Goal: Task Accomplishment & Management: Use online tool/utility

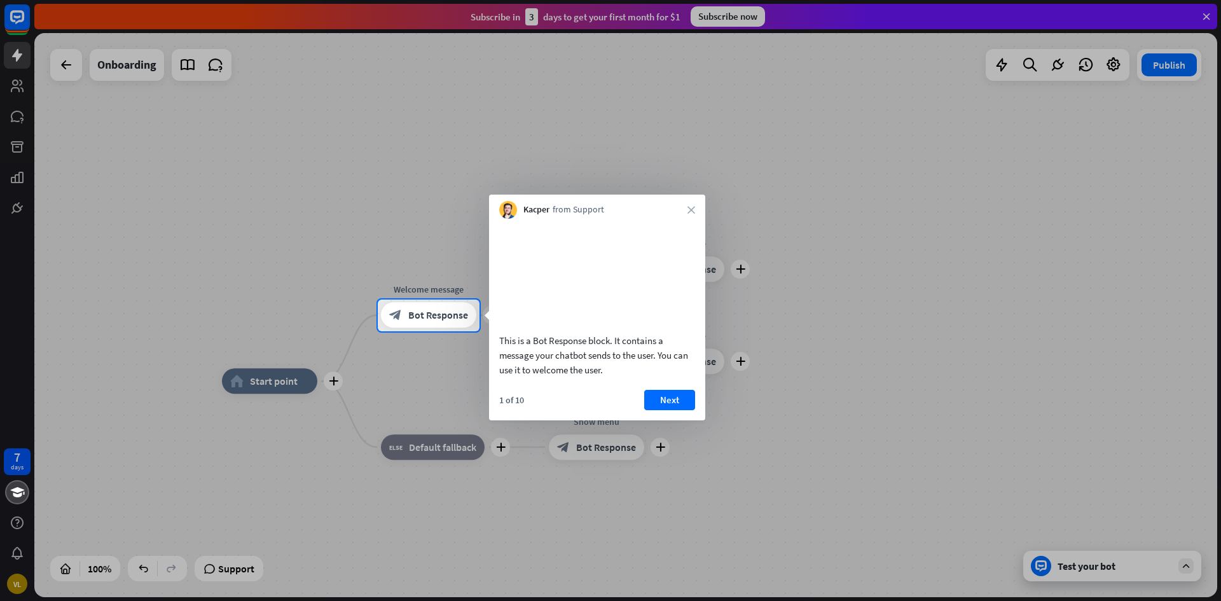
click at [747, 20] on div at bounding box center [610, 150] width 1221 height 300
click at [690, 211] on icon "close" at bounding box center [692, 210] width 8 height 8
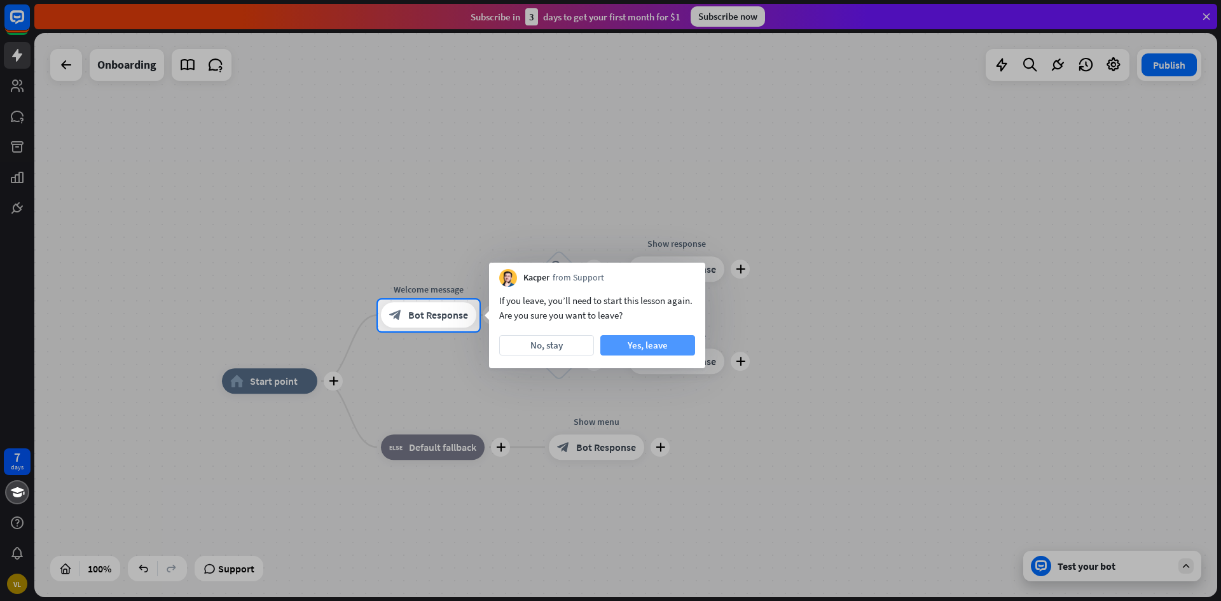
click at [627, 349] on button "Yes, leave" at bounding box center [647, 345] width 95 height 20
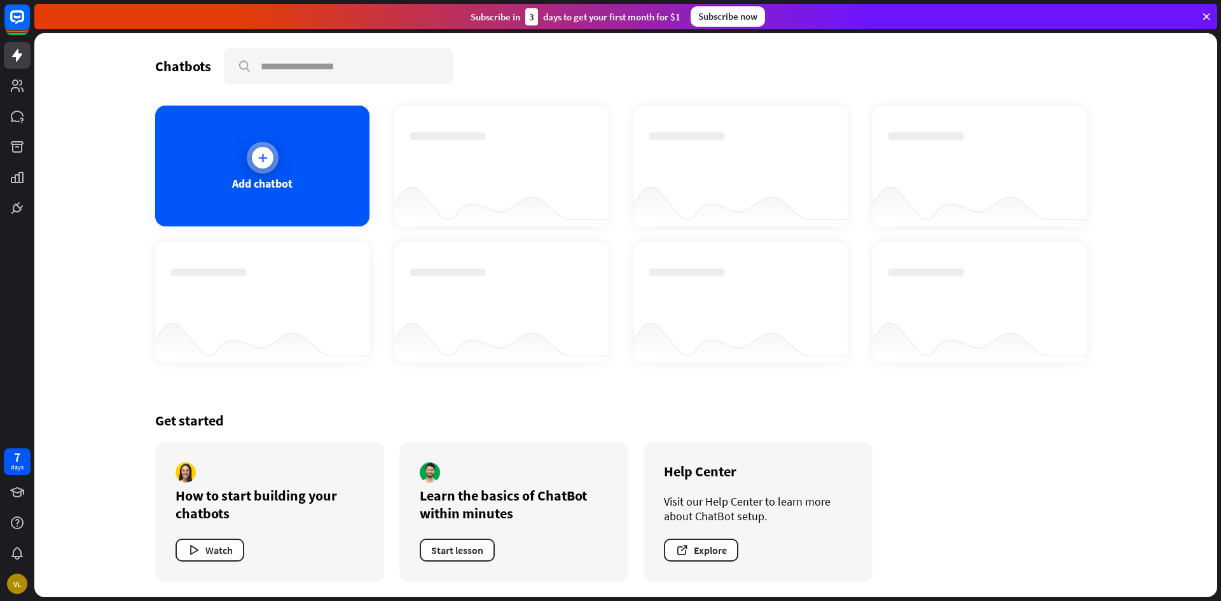
click at [266, 164] on div at bounding box center [263, 158] width 22 height 22
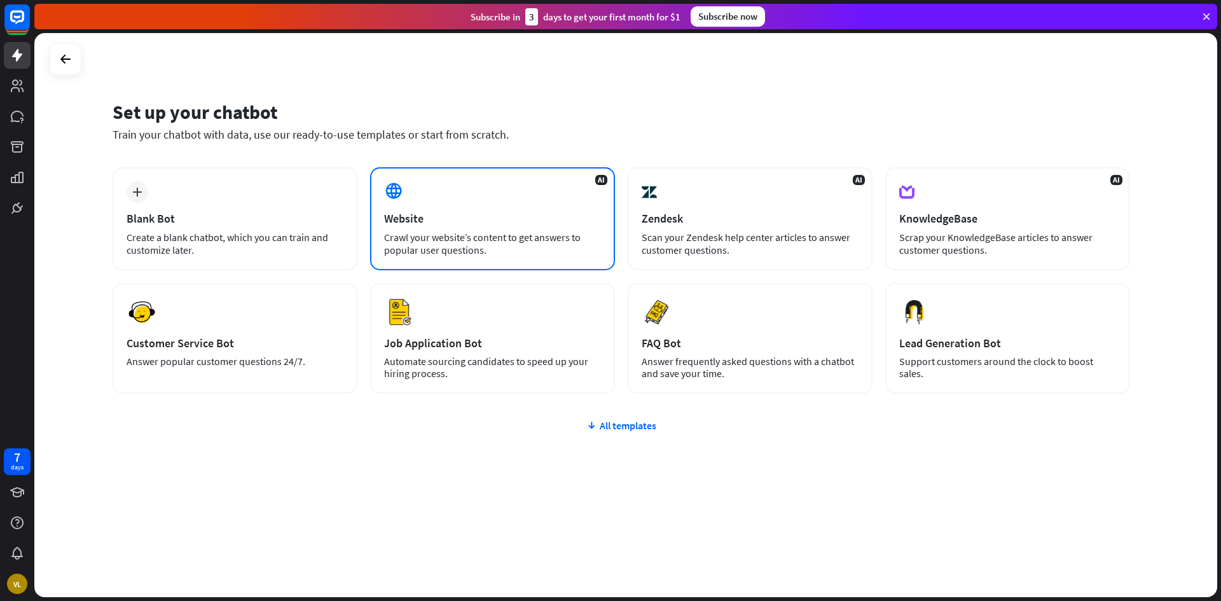
click at [449, 246] on div "Crawl your website’s content to get answers to popular user questions." at bounding box center [492, 243] width 217 height 25
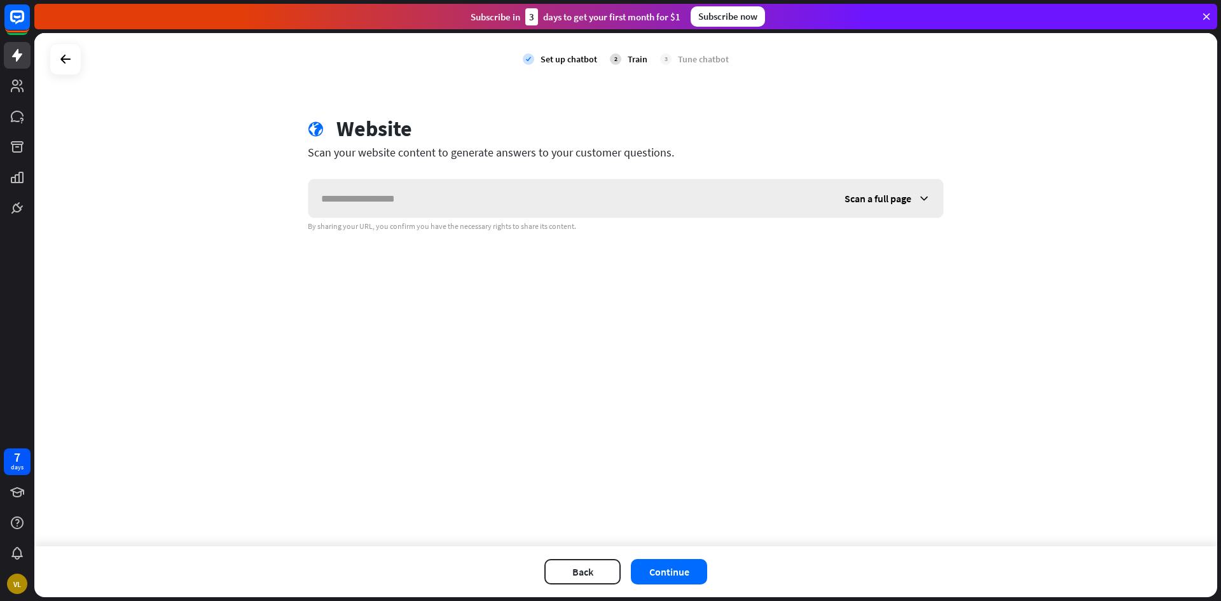
click at [515, 205] on input "text" at bounding box center [569, 198] width 523 height 38
type input "**********"
click at [866, 190] on div "Scan a full page" at bounding box center [887, 198] width 111 height 38
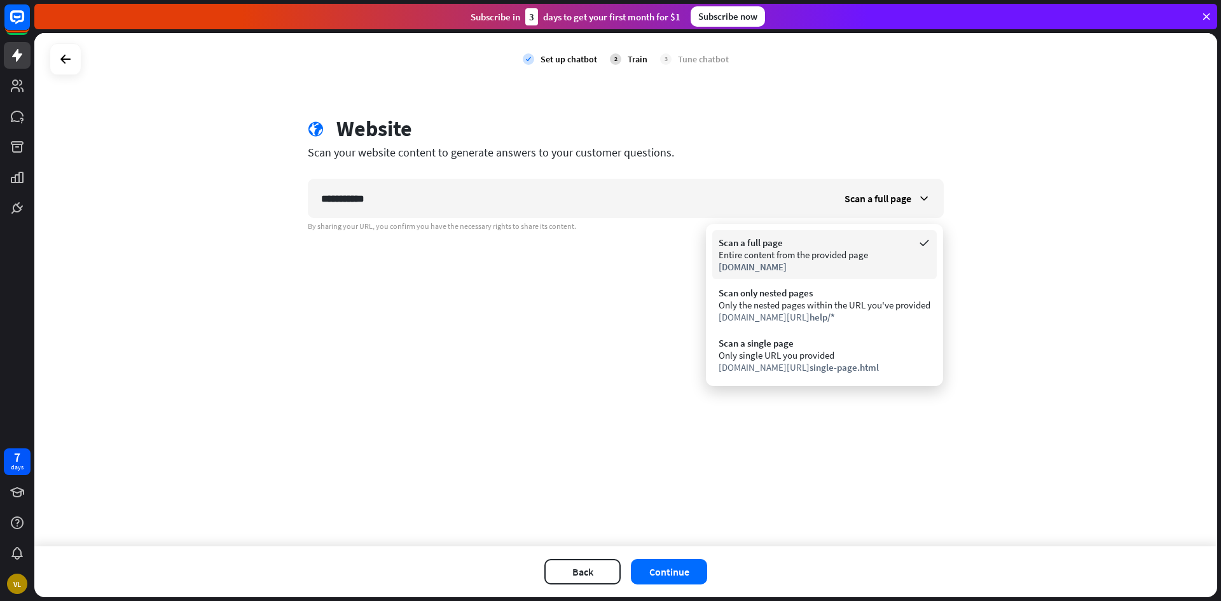
click at [828, 272] on div "[DOMAIN_NAME]" at bounding box center [825, 267] width 212 height 12
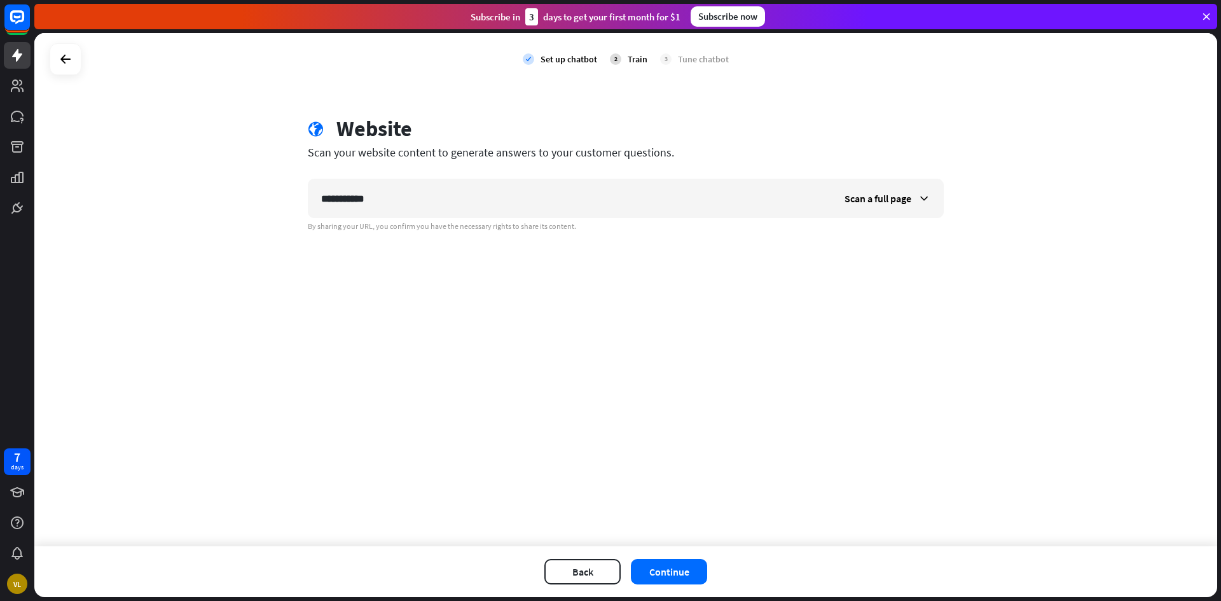
click at [688, 585] on div "Back Continue" at bounding box center [625, 571] width 1183 height 51
click at [686, 572] on button "Continue" at bounding box center [669, 571] width 76 height 25
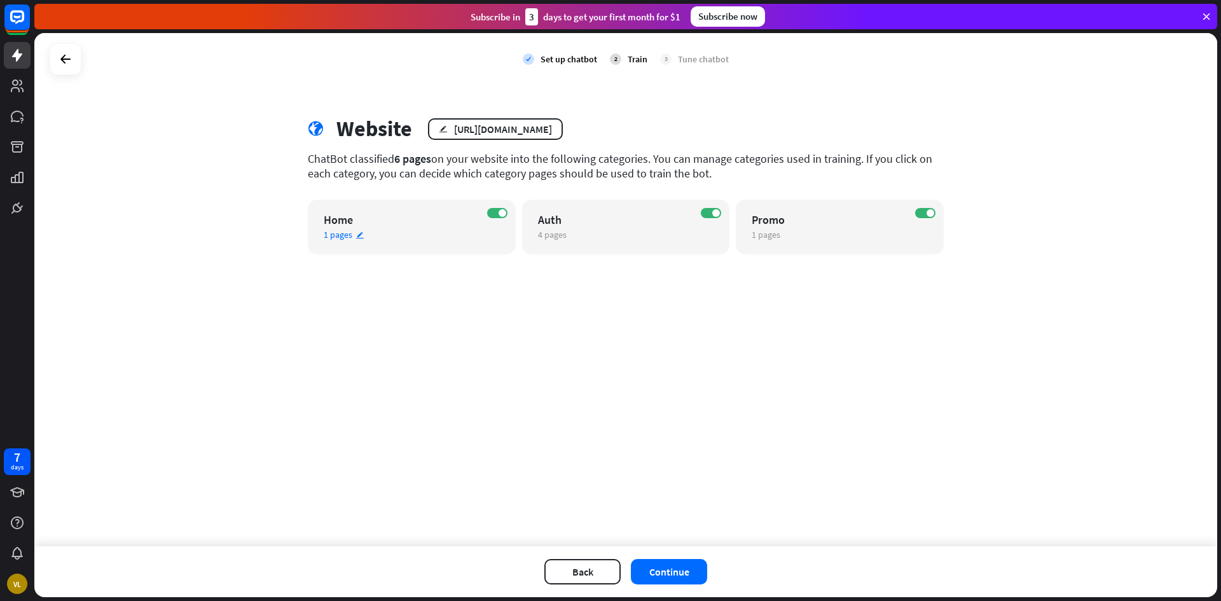
click at [423, 240] on div "ON Home 1 pages edit" at bounding box center [412, 227] width 208 height 55
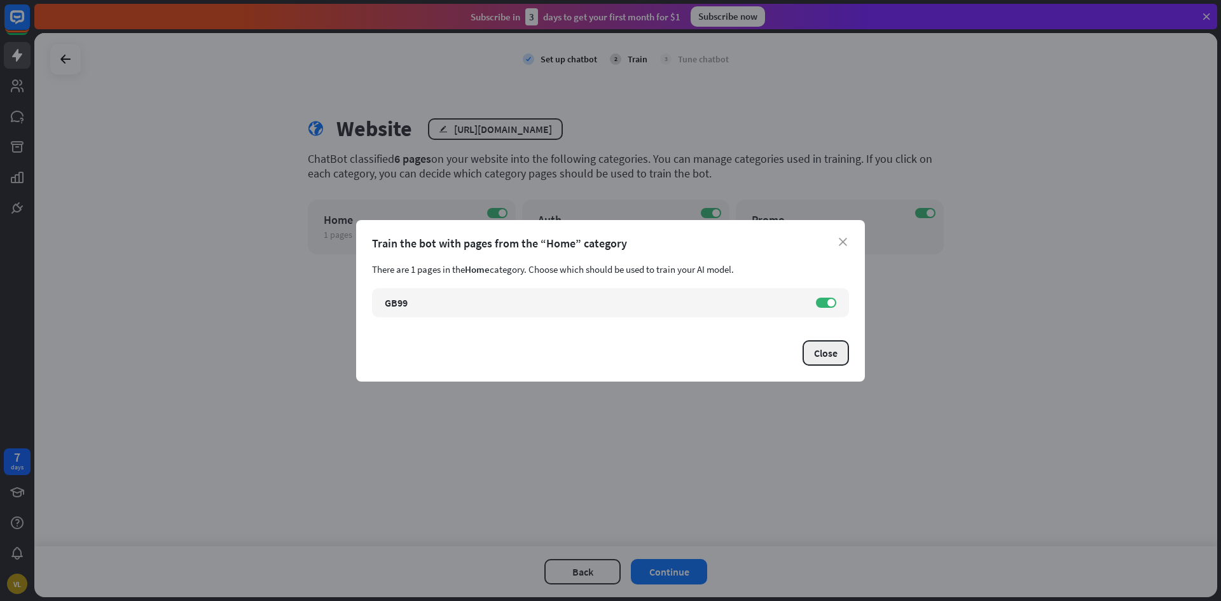
click at [824, 340] on button "Close" at bounding box center [826, 352] width 46 height 25
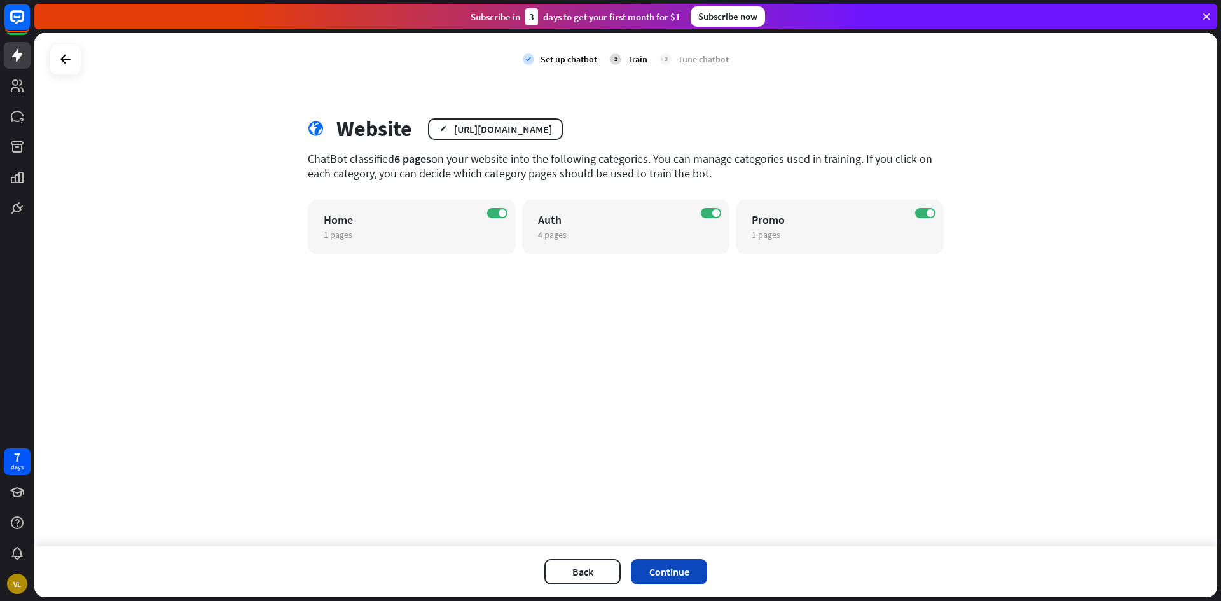
click at [648, 569] on button "Continue" at bounding box center [669, 571] width 76 height 25
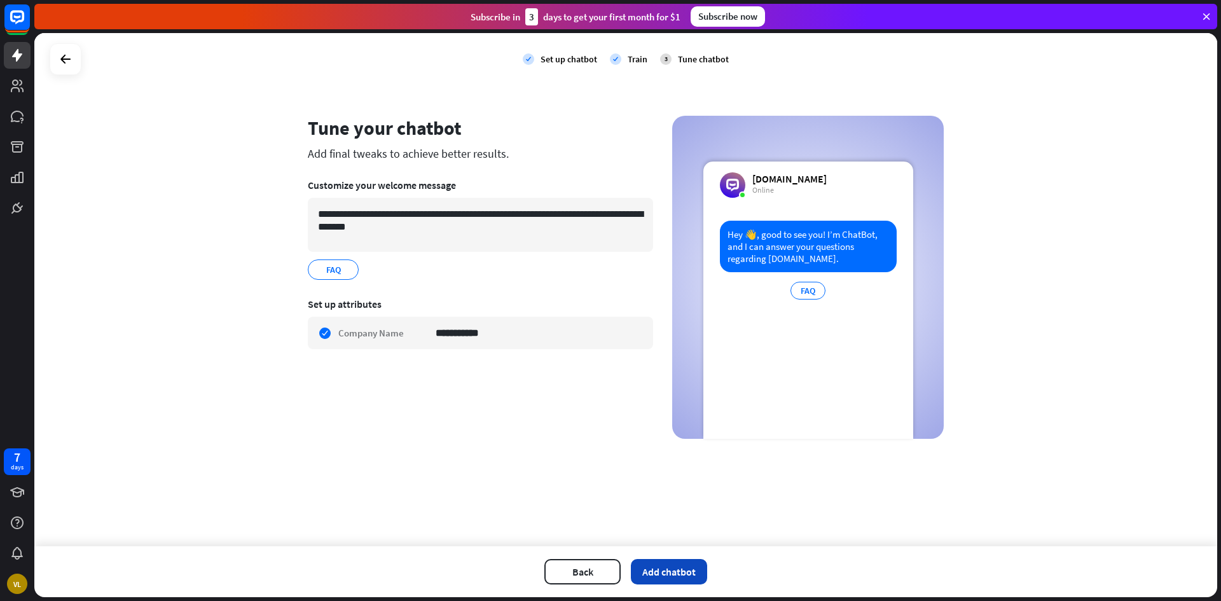
click at [669, 578] on button "Add chatbot" at bounding box center [669, 571] width 76 height 25
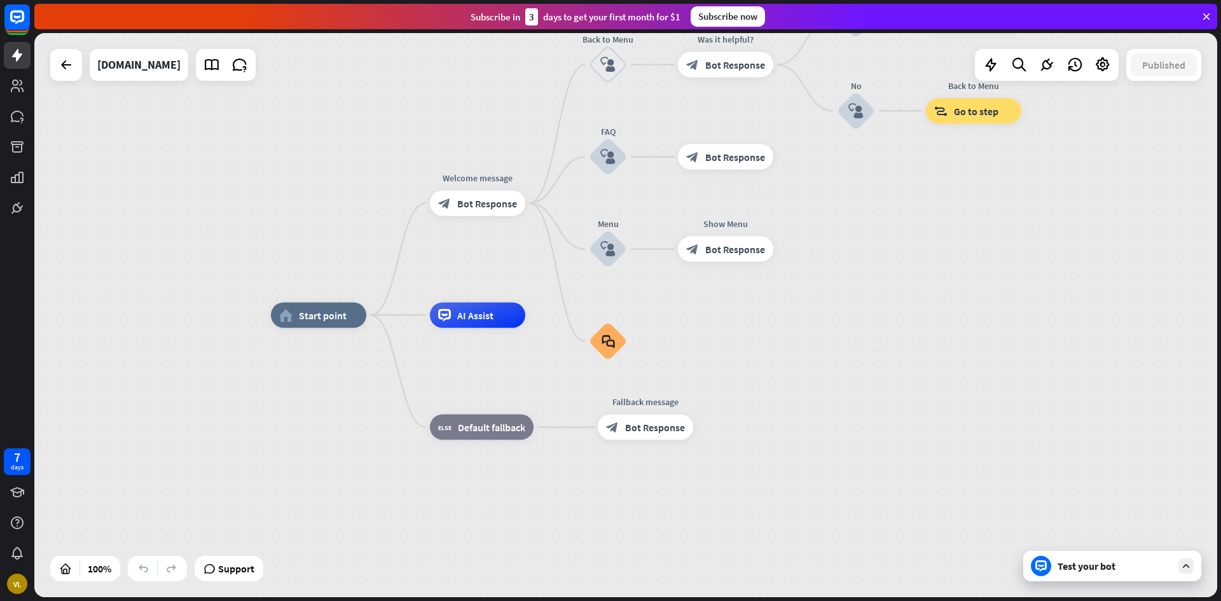
drag, startPoint x: 291, startPoint y: 170, endPoint x: 298, endPoint y: 85, distance: 85.5
drag, startPoint x: 1105, startPoint y: 69, endPoint x: 1098, endPoint y: 73, distance: 7.7
click at [1110, 69] on icon at bounding box center [1103, 65] width 17 height 17
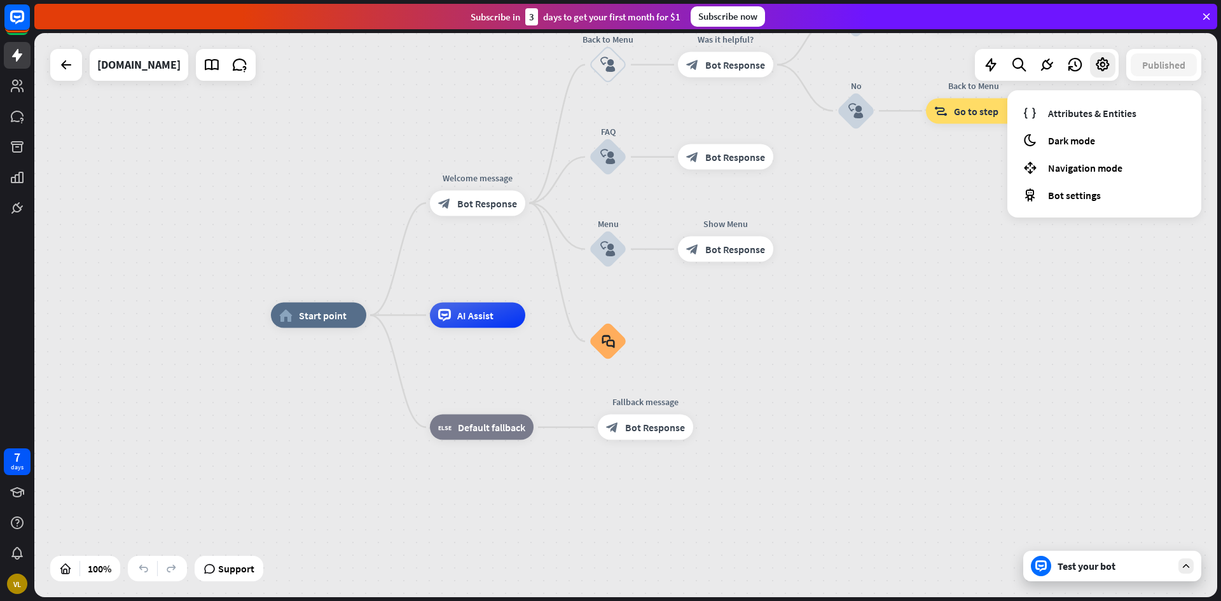
click at [1078, 200] on span "Bot settings" at bounding box center [1074, 195] width 53 height 13
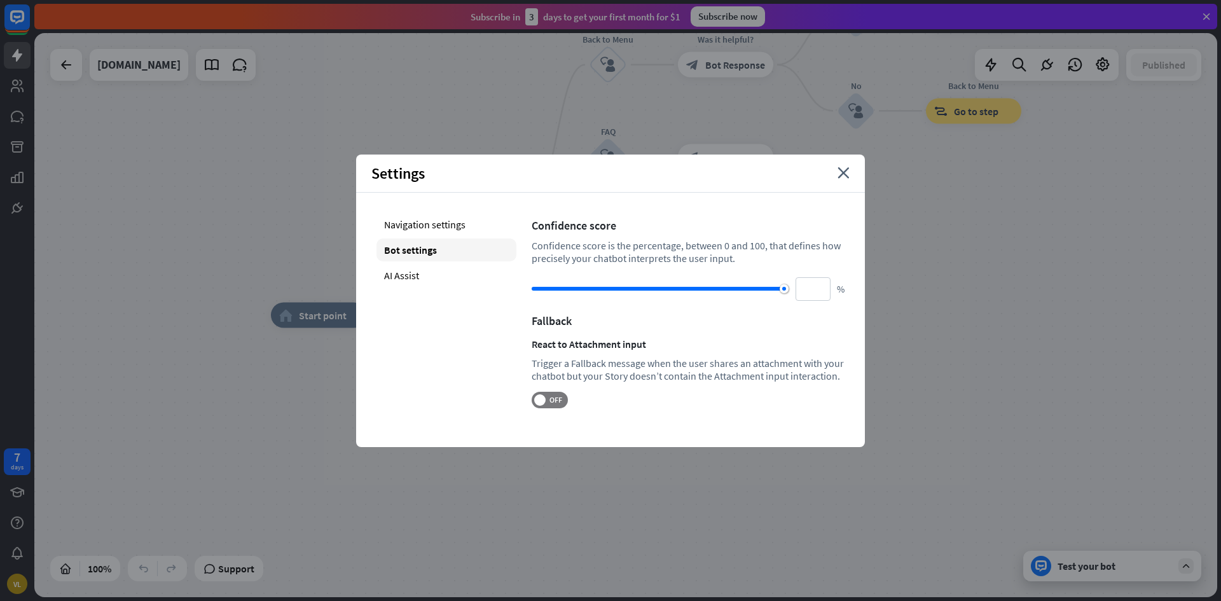
drag, startPoint x: 698, startPoint y: 288, endPoint x: 812, endPoint y: 268, distance: 115.6
click at [812, 268] on div "Confidence score Confidence score is the percentage, between 0 and 100, that de…" at bounding box center [688, 310] width 313 height 195
click at [552, 395] on span "OFF" at bounding box center [556, 400] width 20 height 10
click at [399, 268] on div "AI Assist" at bounding box center [447, 275] width 140 height 23
type input "**"
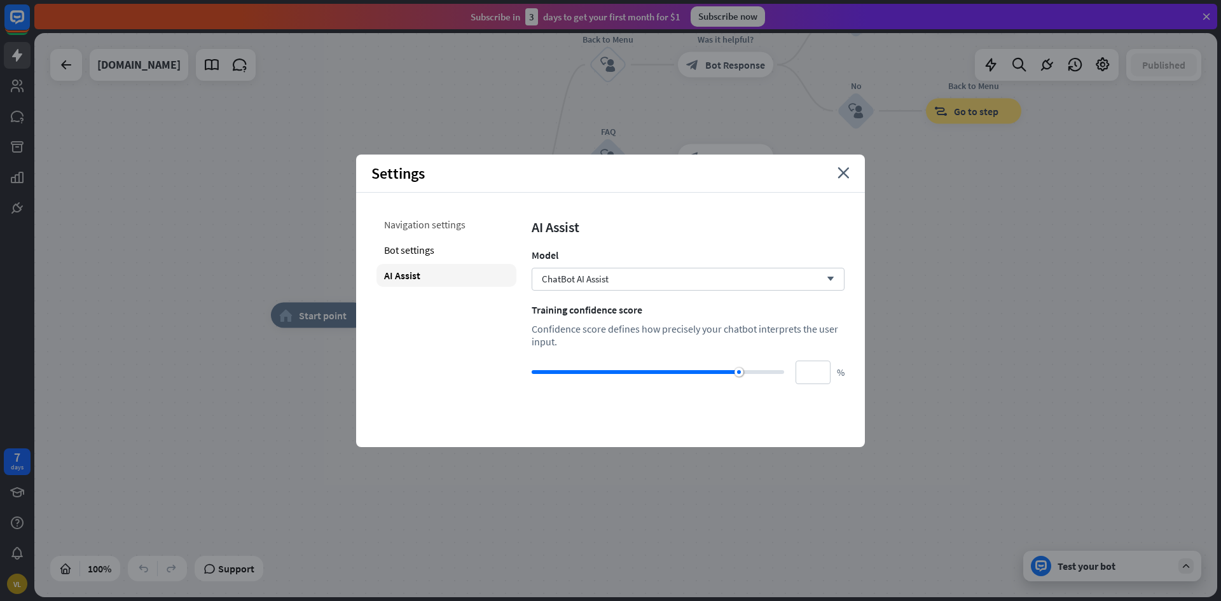
click at [412, 225] on div "Navigation settings" at bounding box center [447, 224] width 140 height 23
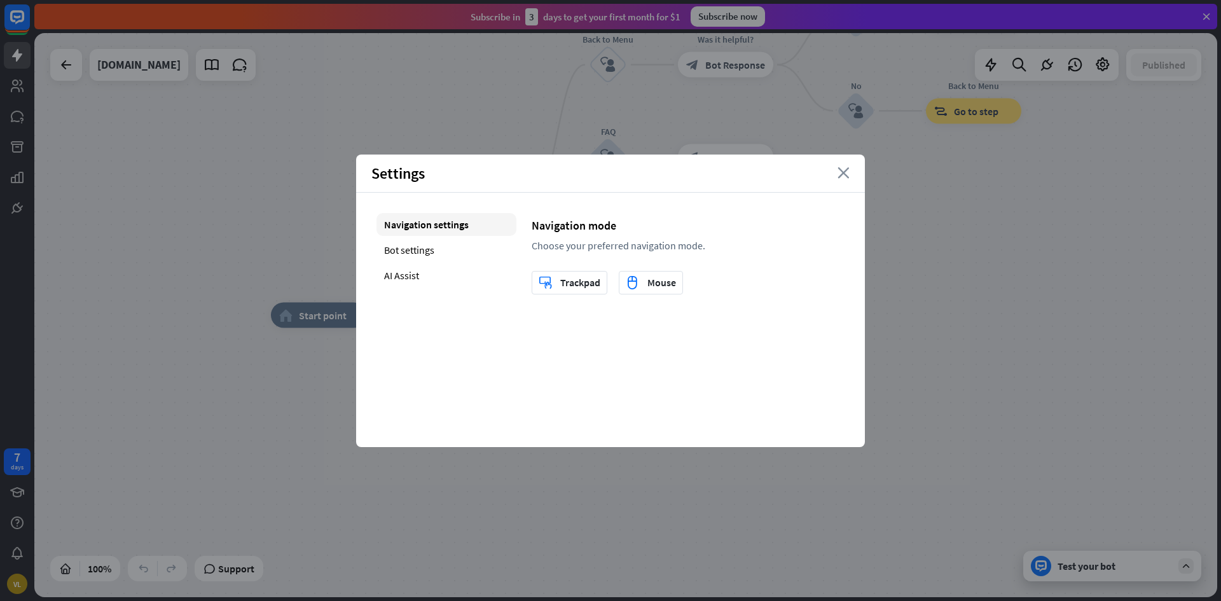
click at [842, 174] on icon "close" at bounding box center [844, 172] width 12 height 11
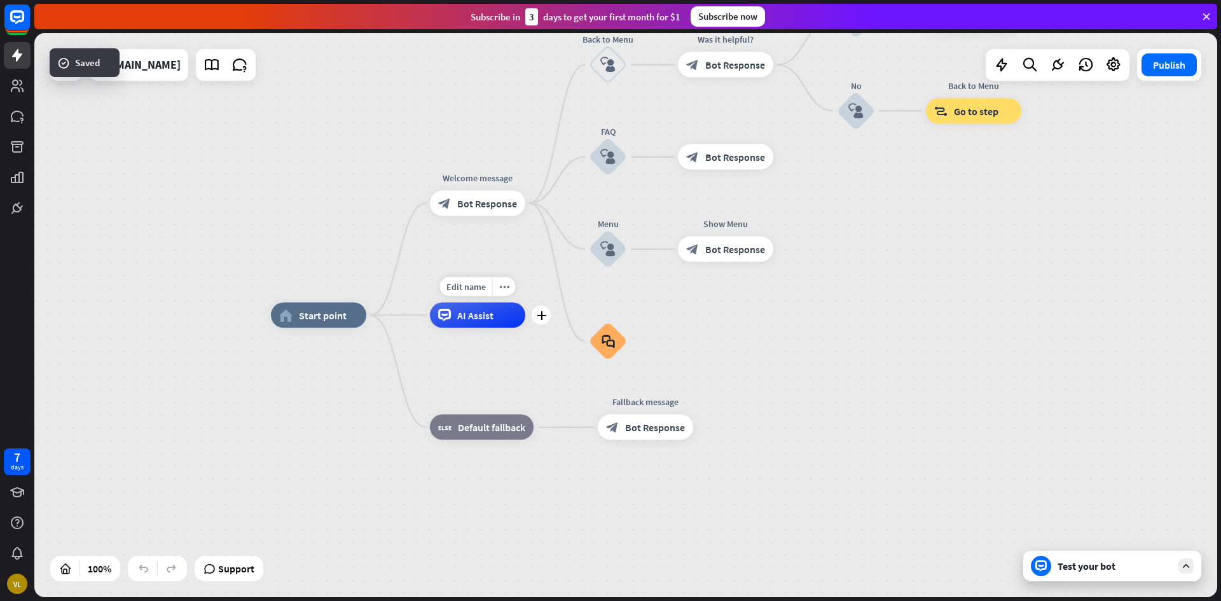
click at [467, 321] on div "AI Assist" at bounding box center [477, 315] width 95 height 25
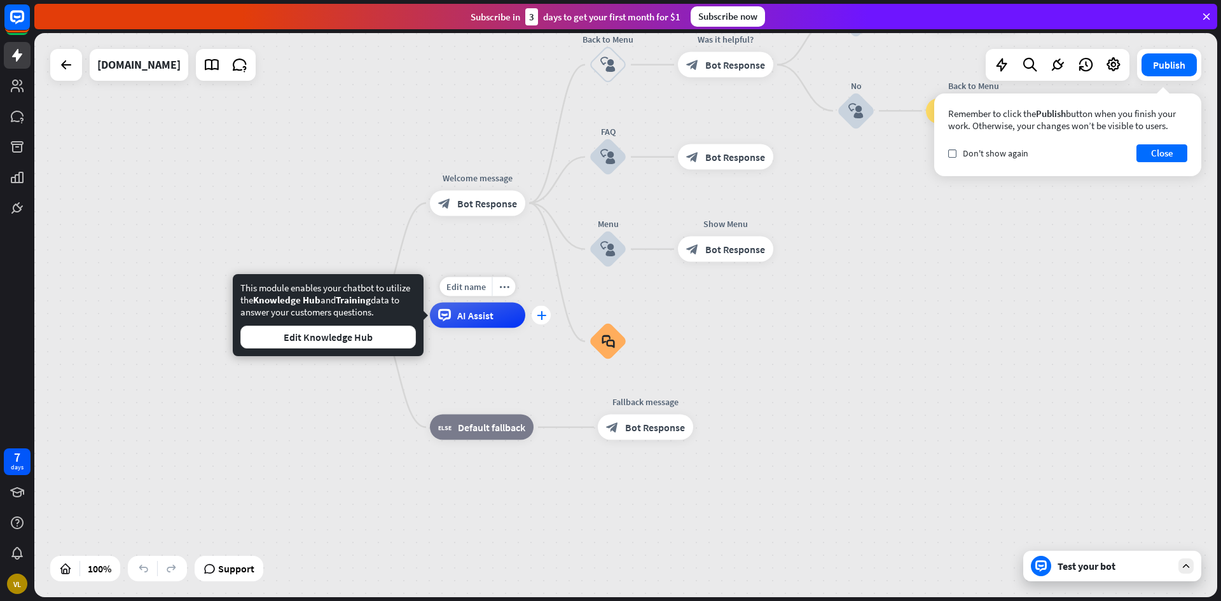
click at [541, 313] on icon "plus" at bounding box center [542, 315] width 10 height 9
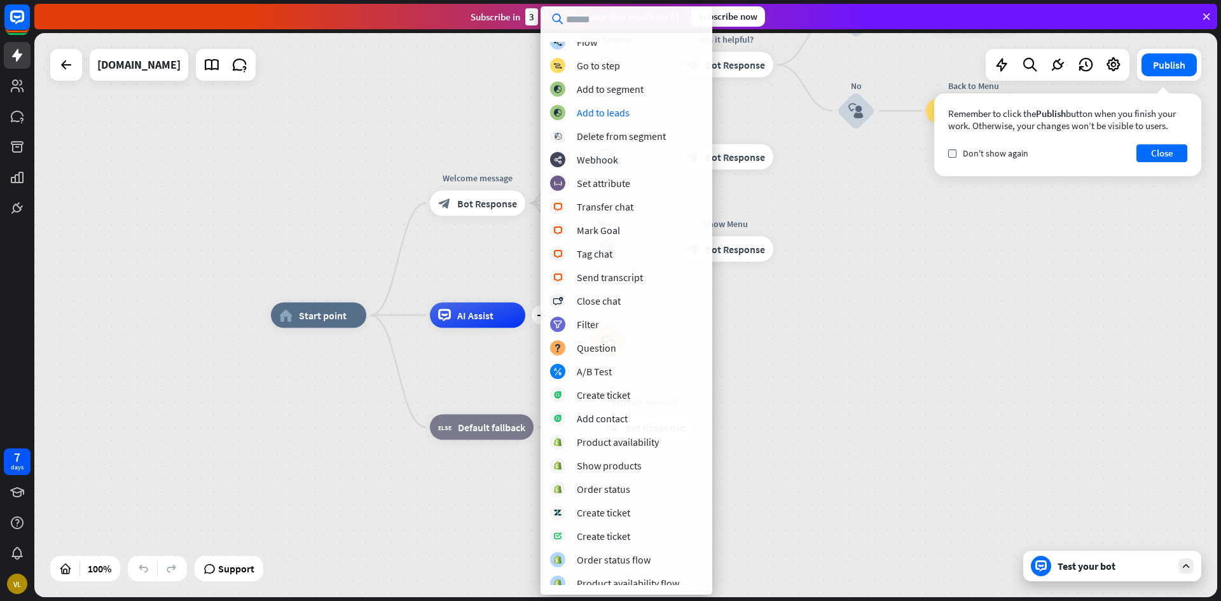
scroll to position [84, 0]
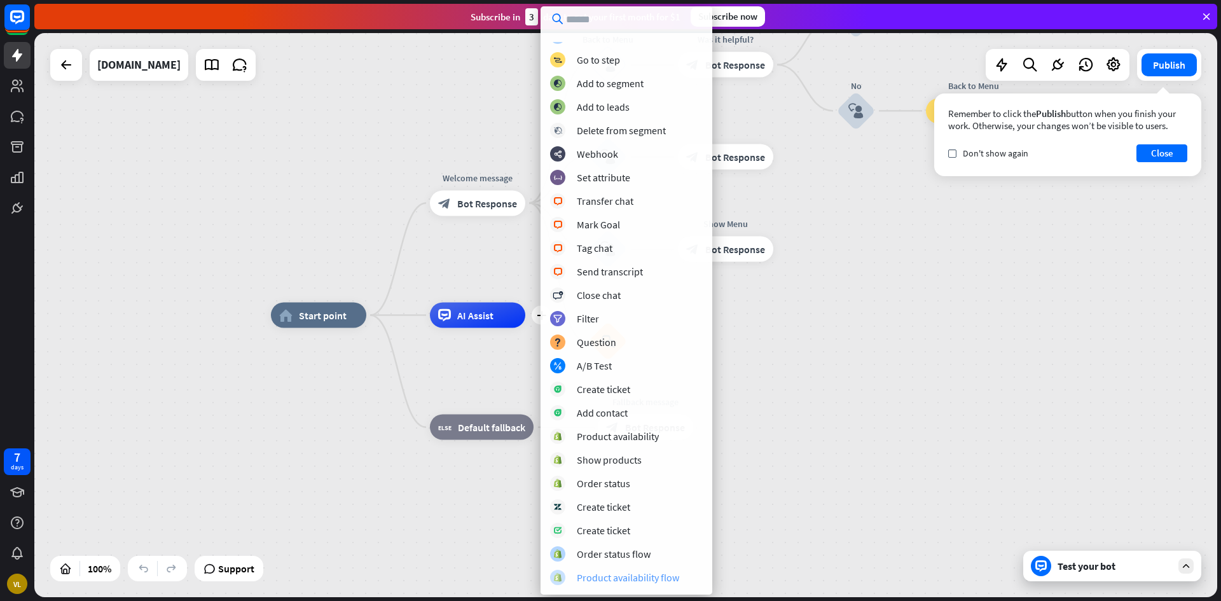
click at [651, 581] on div "Product availability flow" at bounding box center [628, 577] width 102 height 13
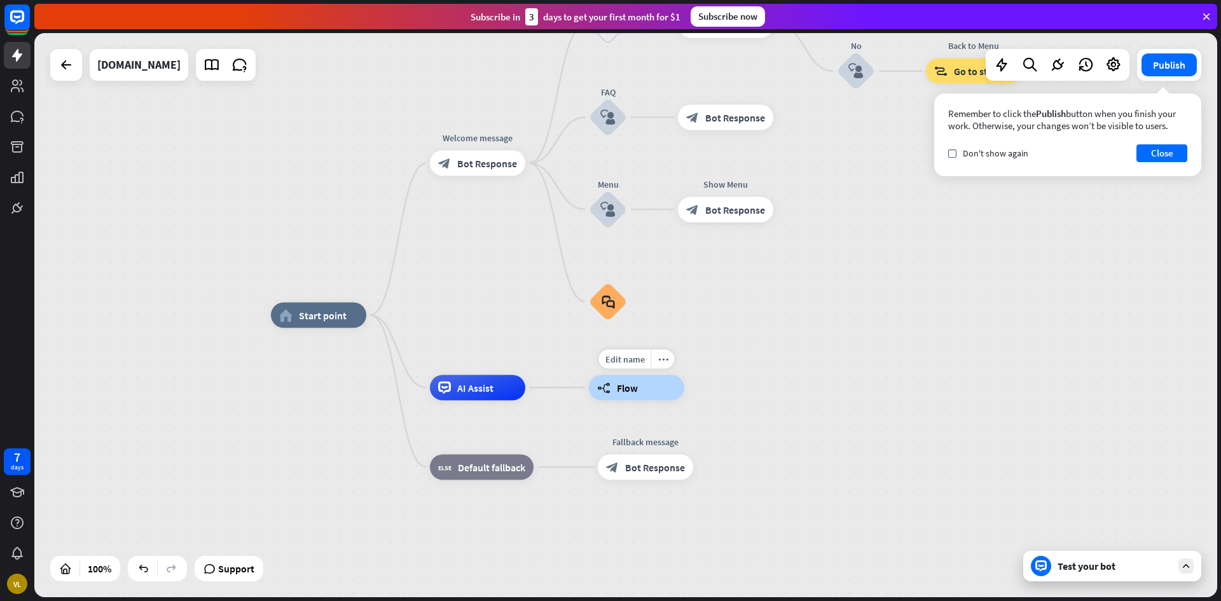
click at [621, 394] on div "builder_tree Flow" at bounding box center [636, 387] width 95 height 25
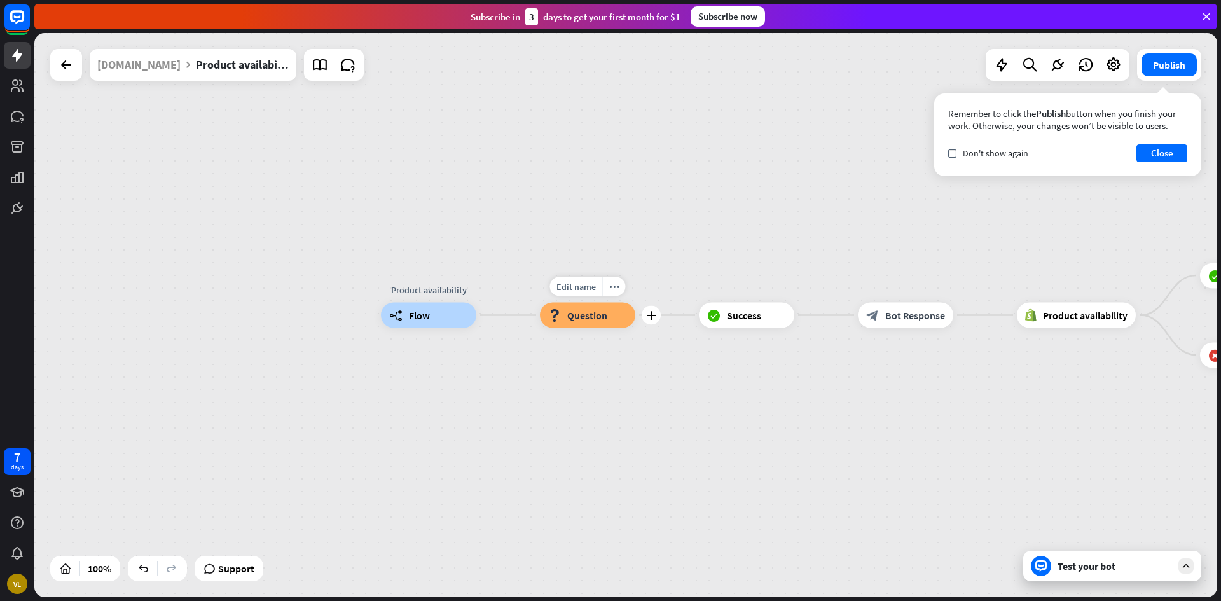
click at [593, 318] on span "Question" at bounding box center [587, 315] width 40 height 13
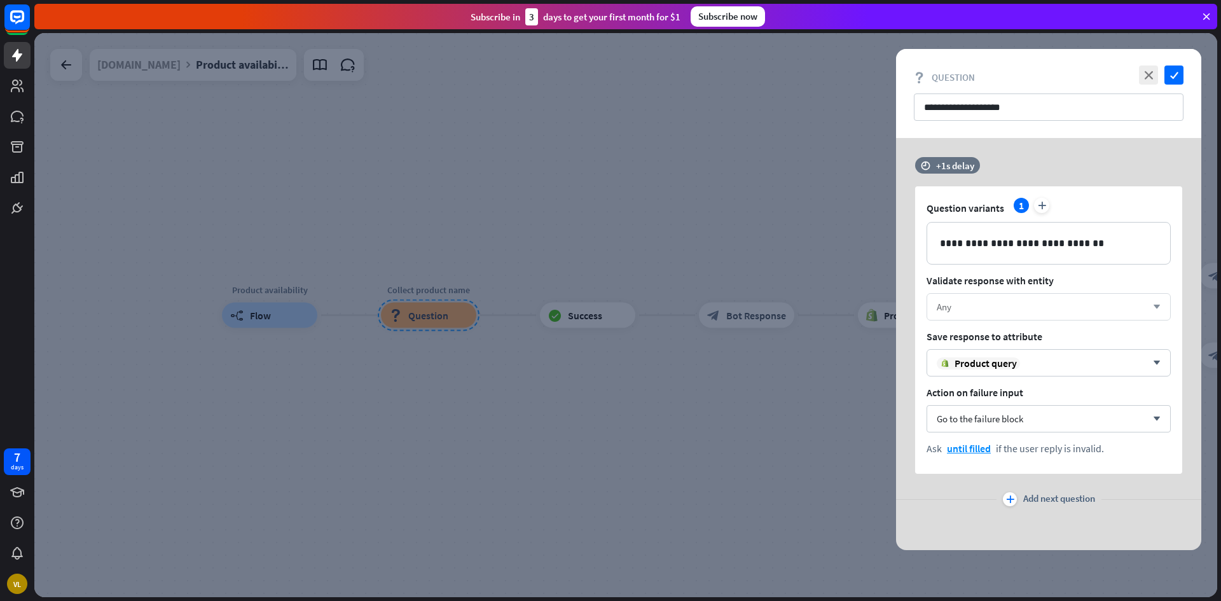
click at [1090, 314] on div "Any arrow_down" at bounding box center [1049, 306] width 244 height 27
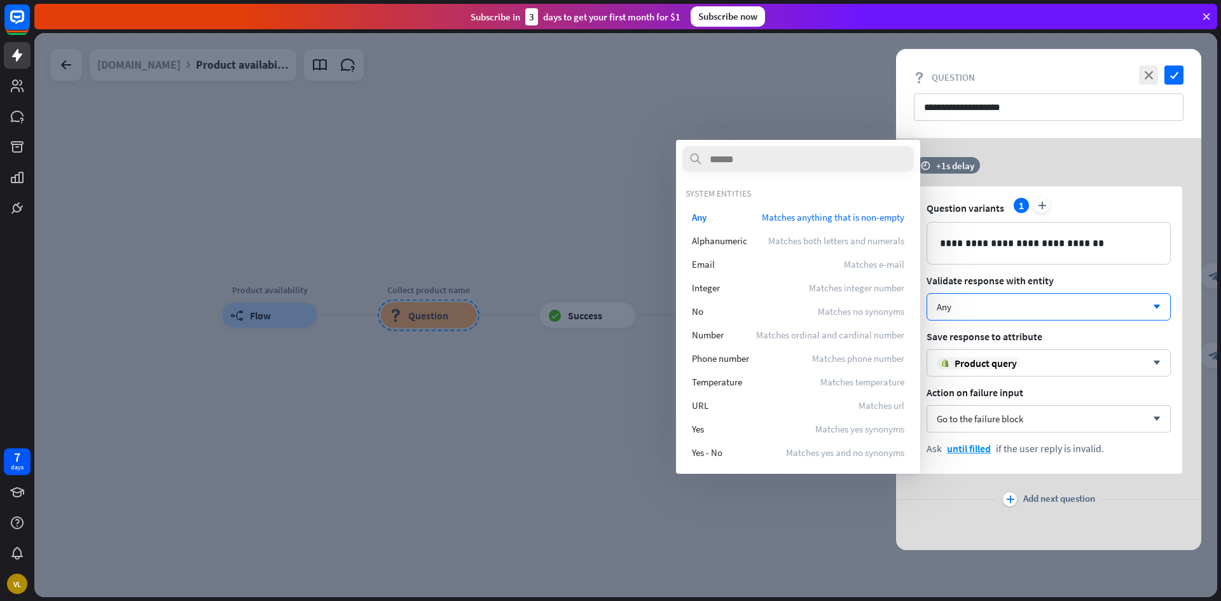
click at [747, 135] on div at bounding box center [625, 315] width 1183 height 564
